Goal: Task Accomplishment & Management: Use online tool/utility

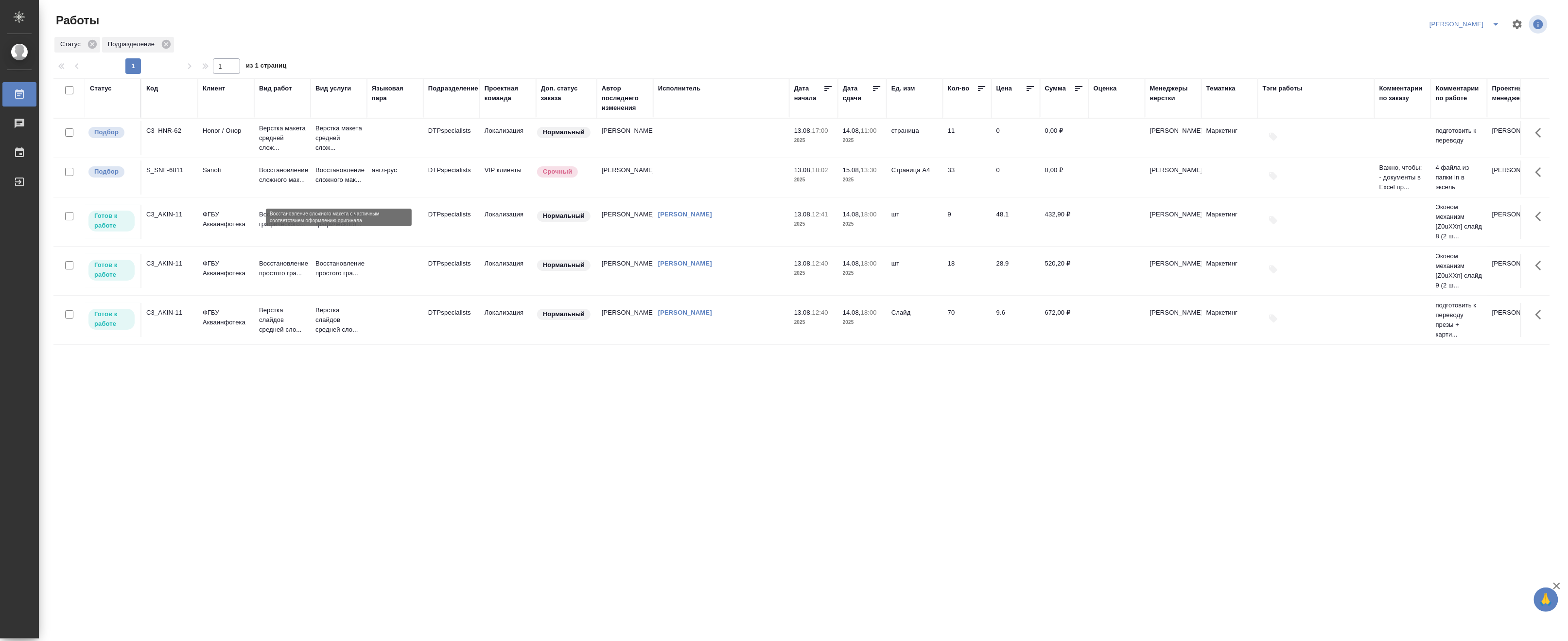
click at [340, 185] on p "Восстановление сложного мак..." at bounding box center [338, 175] width 47 height 19
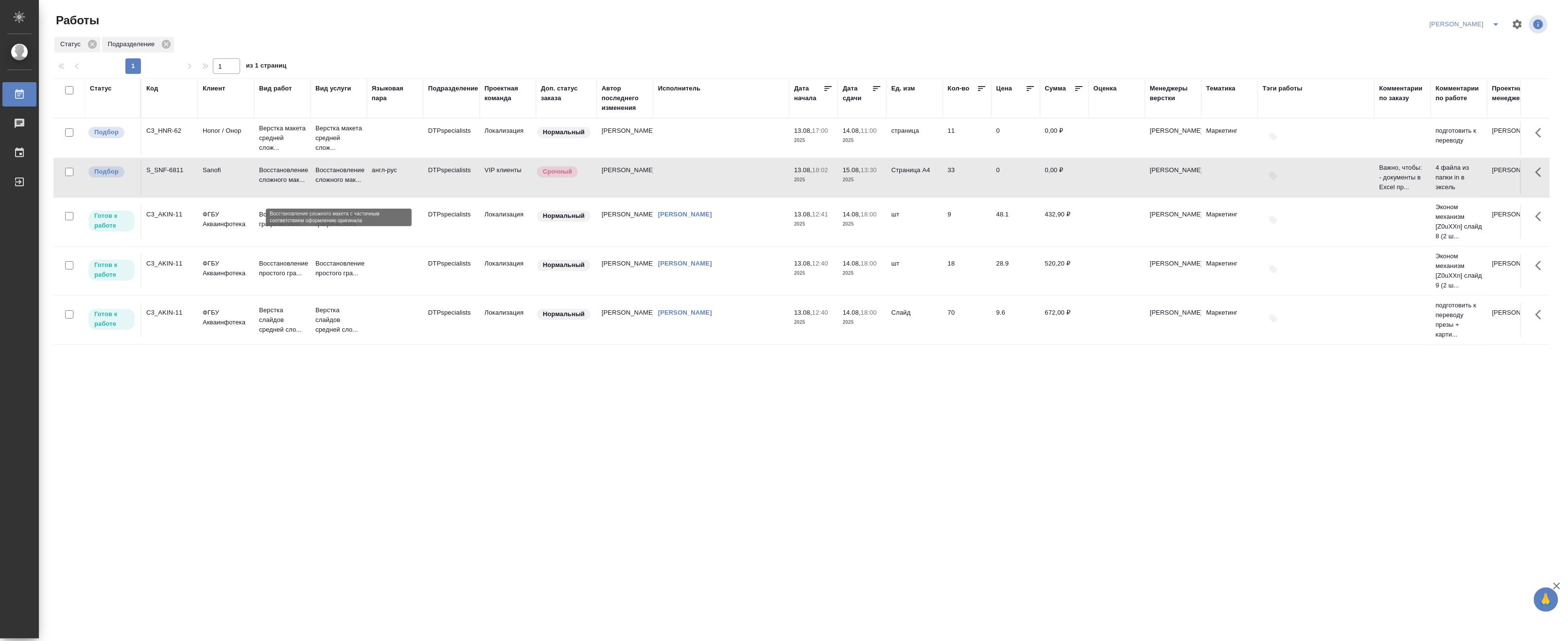
click at [340, 185] on p "Восстановление сложного мак..." at bounding box center [338, 175] width 47 height 19
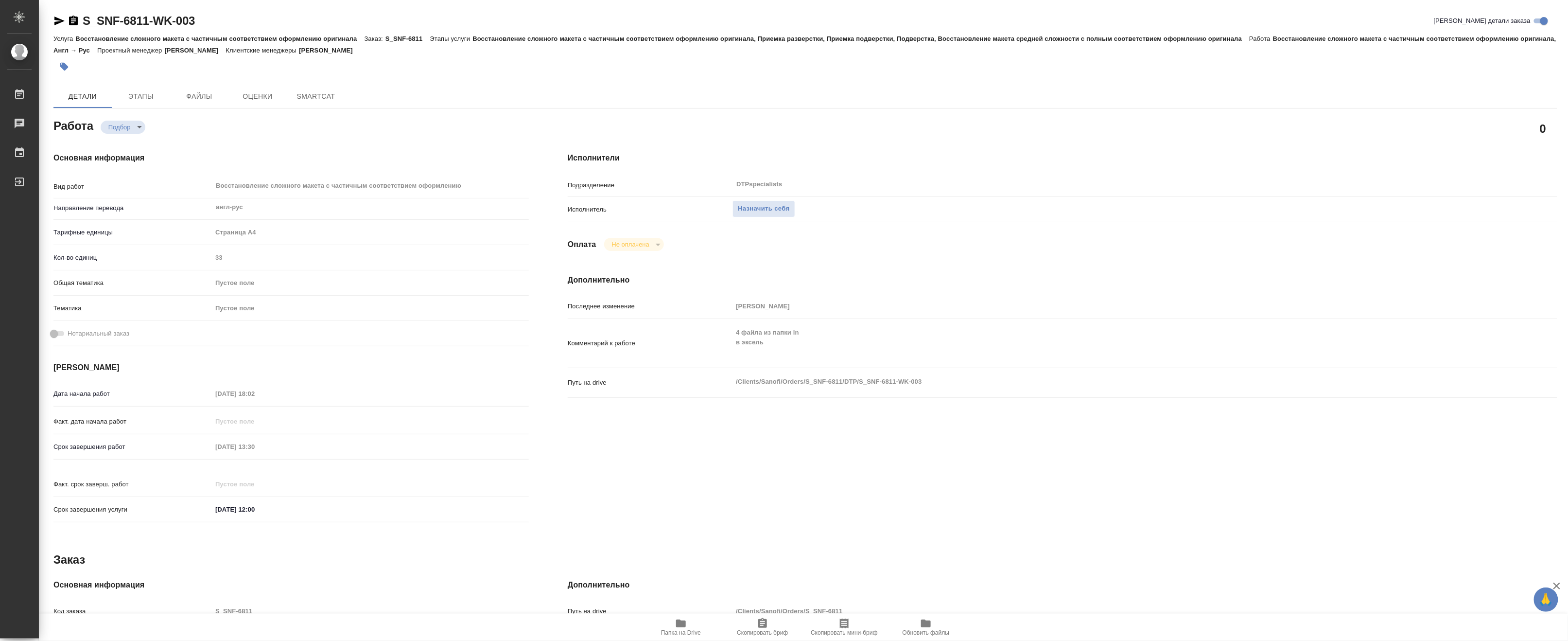
type textarea "x"
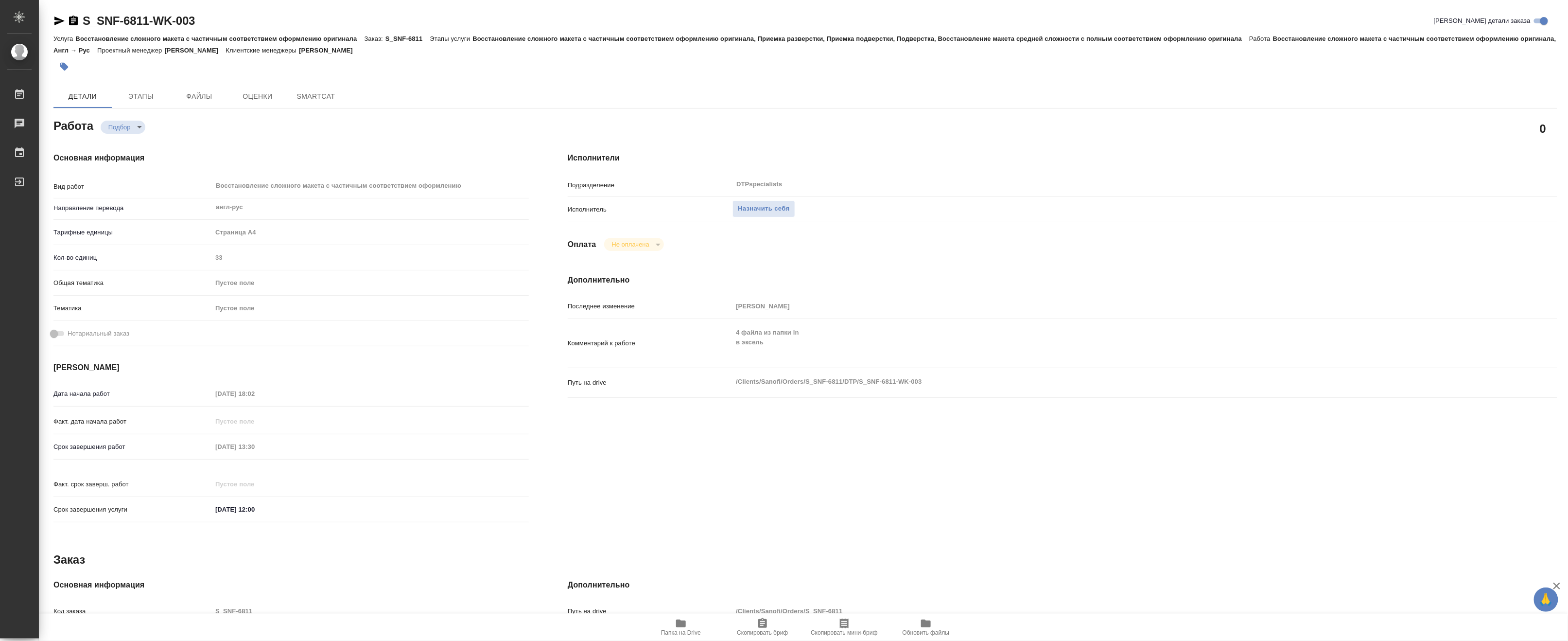
type textarea "x"
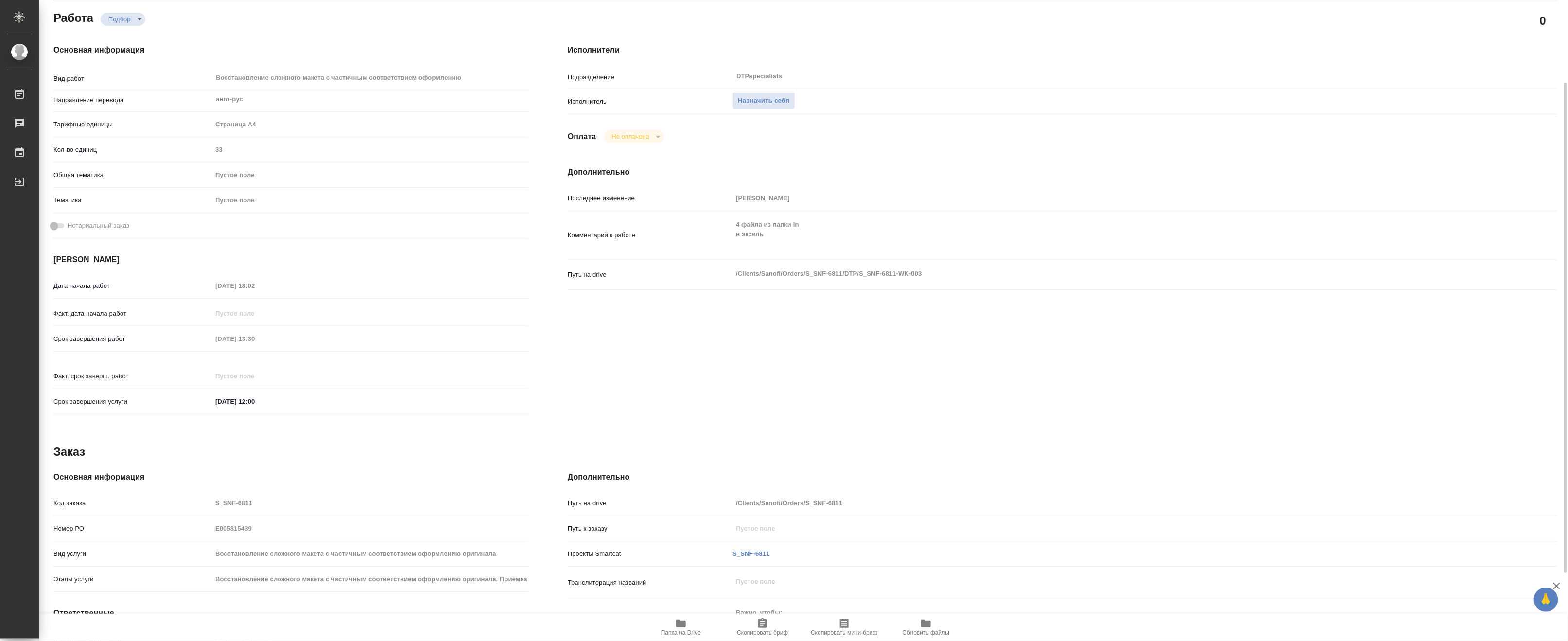
scroll to position [198, 0]
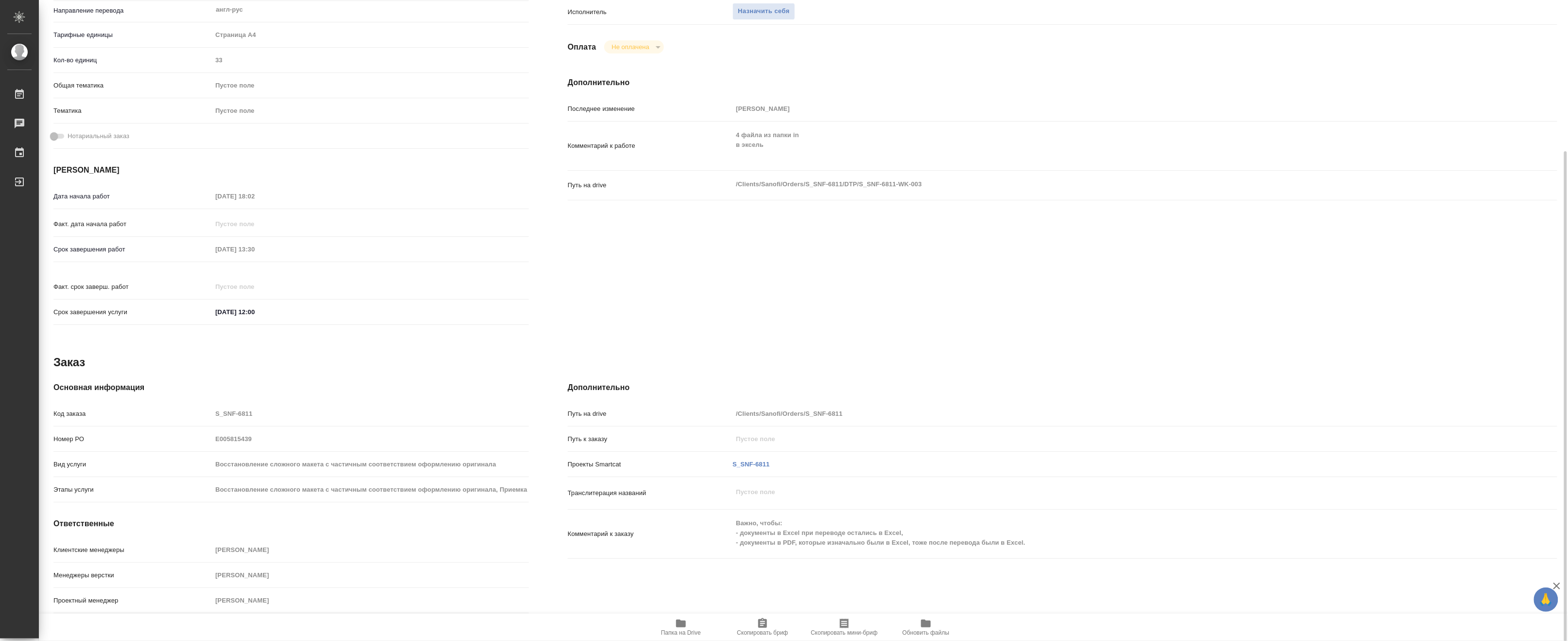
type textarea "x"
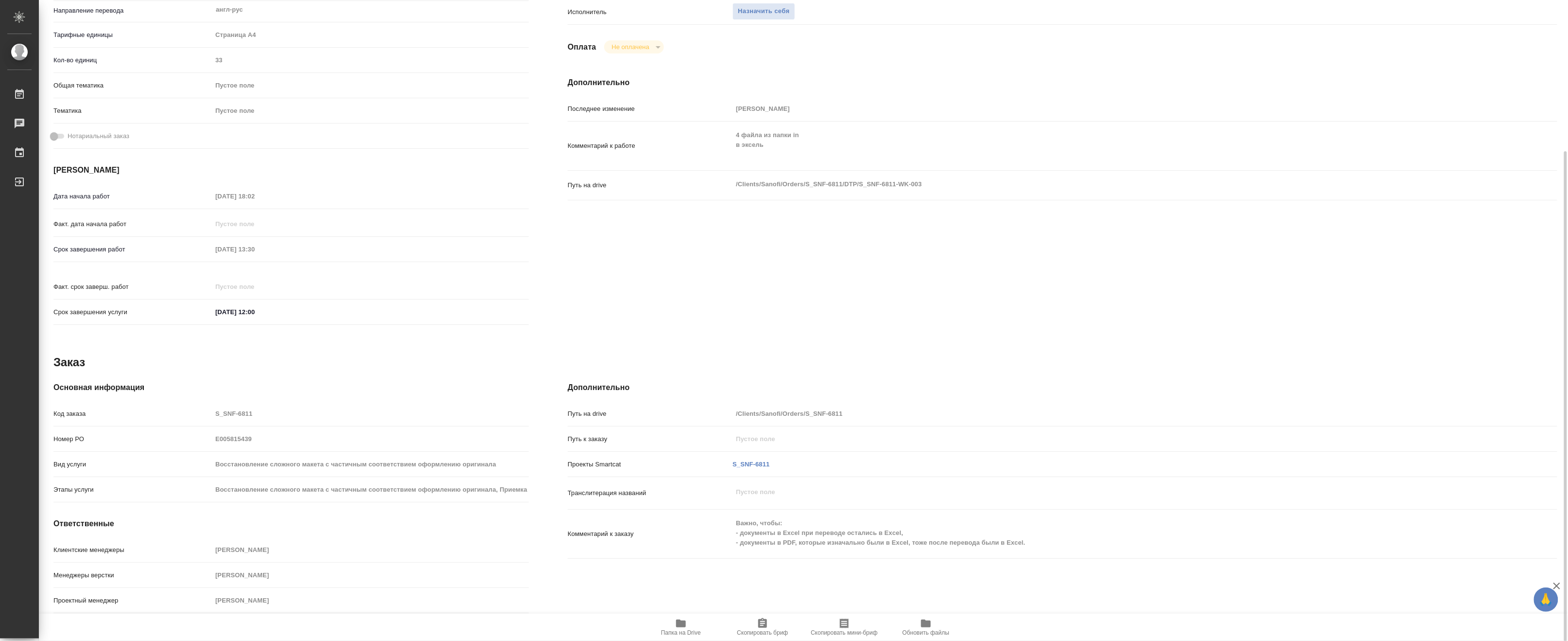
type textarea "x"
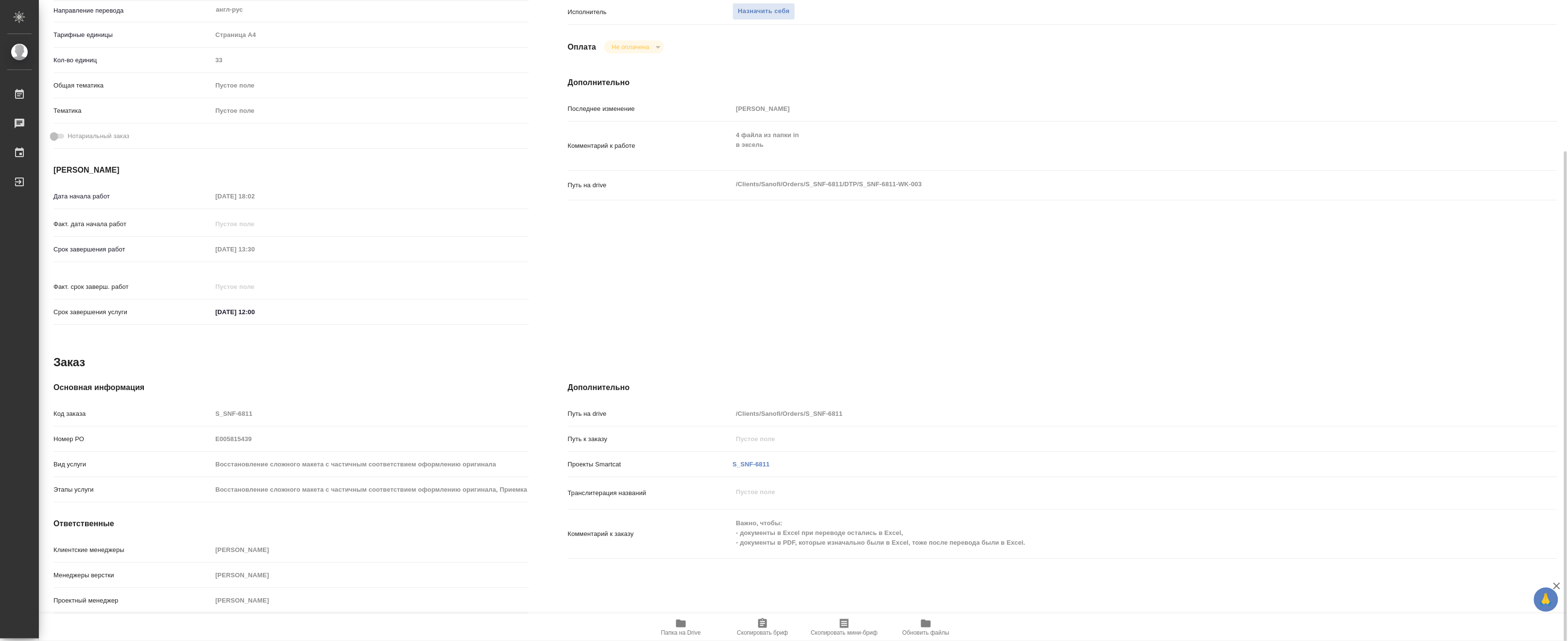
click at [684, 624] on icon "button" at bounding box center [680, 623] width 10 height 8
